Goal: Task Accomplishment & Management: Understand process/instructions

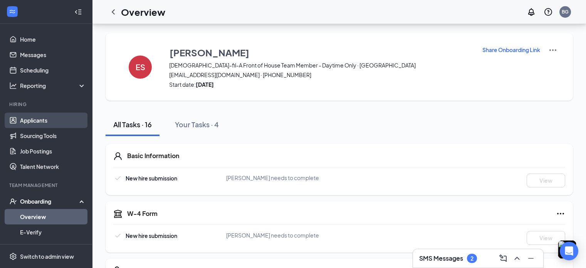
click at [29, 113] on link "Applicants" at bounding box center [53, 120] width 66 height 15
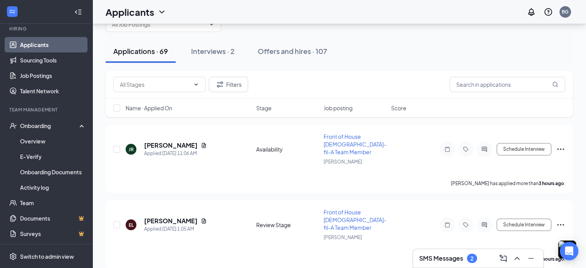
scroll to position [24, 0]
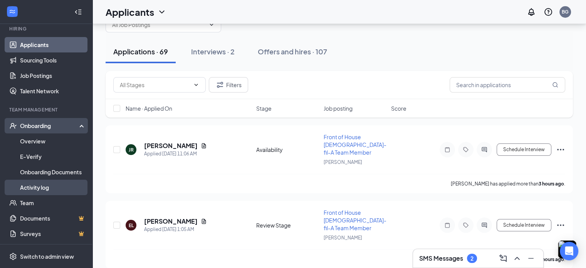
click at [34, 185] on link "Activity log" at bounding box center [53, 187] width 66 height 15
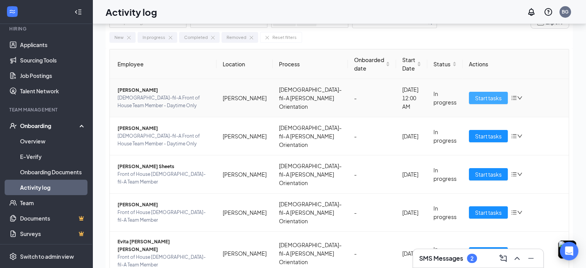
click at [475, 100] on span "Start tasks" at bounding box center [488, 98] width 27 height 8
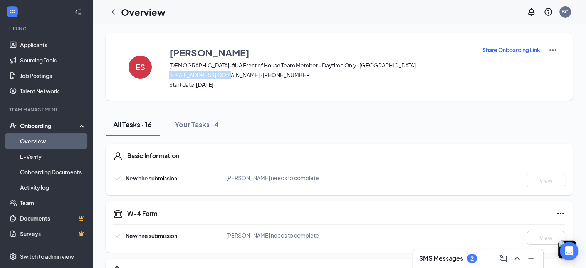
drag, startPoint x: 170, startPoint y: 76, endPoint x: 226, endPoint y: 78, distance: 56.3
click at [226, 78] on span "[EMAIL_ADDRESS][DOMAIN_NAME] · [PHONE_NUMBER]" at bounding box center [320, 75] width 303 height 8
copy span "[EMAIL_ADDRESS][DOMAIN_NAME]"
click at [243, 158] on div "Basic Information" at bounding box center [346, 156] width 438 height 8
click at [40, 190] on link "Activity log" at bounding box center [53, 187] width 66 height 15
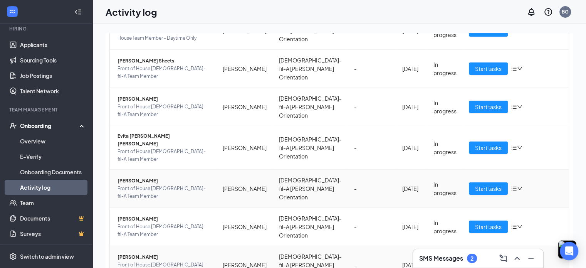
scroll to position [139, 0]
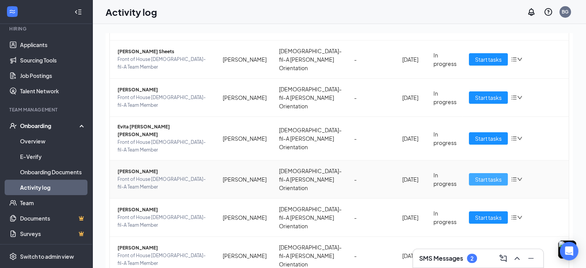
click at [475, 175] on span "Start tasks" at bounding box center [488, 179] width 27 height 8
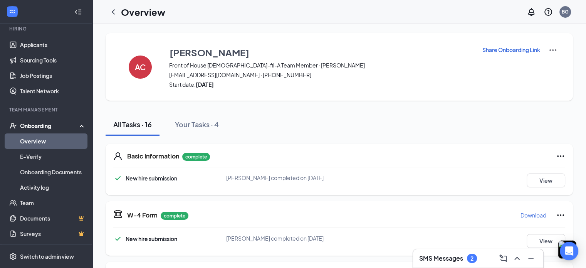
click at [552, 50] on img at bounding box center [553, 49] width 9 height 9
click at [511, 53] on p "Share Onboarding Link" at bounding box center [512, 50] width 58 height 8
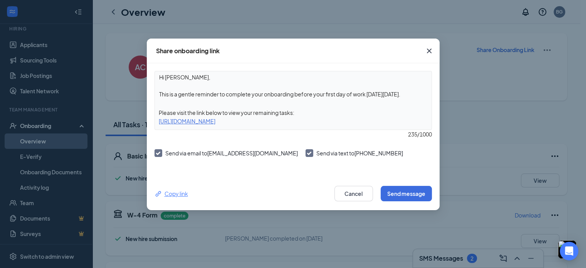
click at [168, 195] on div "Copy link" at bounding box center [172, 193] width 34 height 8
click at [355, 197] on button "Cancel" at bounding box center [354, 193] width 39 height 15
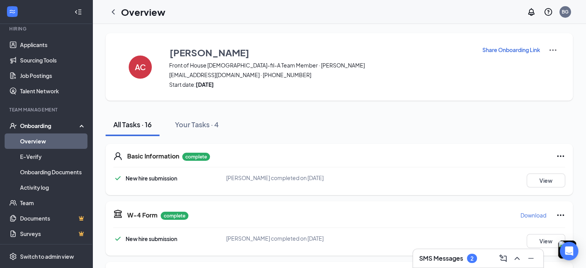
click at [357, 133] on div "All Tasks · 16 Your Tasks · 4" at bounding box center [340, 124] width 468 height 23
click at [40, 192] on link "Activity log" at bounding box center [53, 187] width 66 height 15
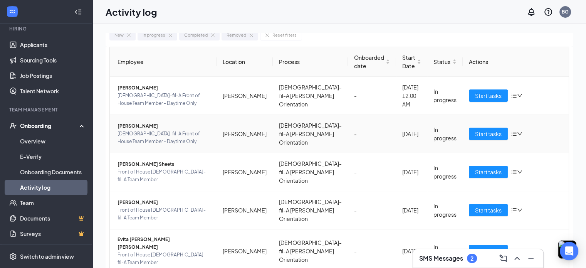
scroll to position [26, 0]
click at [475, 168] on span "Start tasks" at bounding box center [488, 172] width 27 height 8
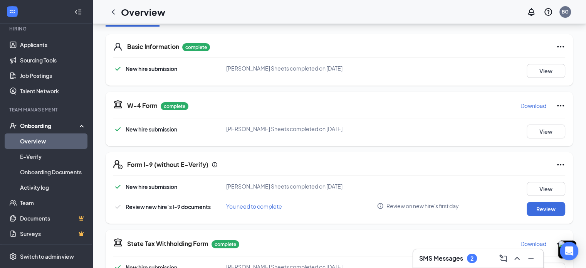
scroll to position [118, 0]
